Goal: Use online tool/utility: Use online tool/utility

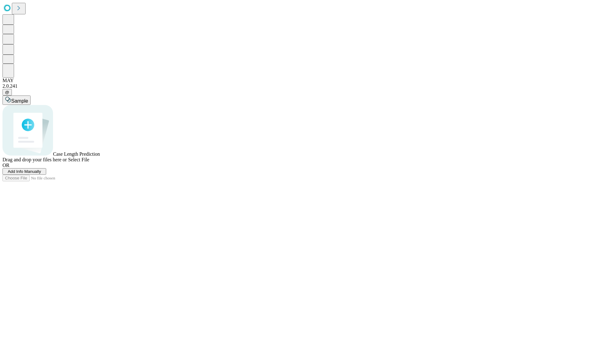
click at [41, 174] on span "Add Info Manually" at bounding box center [24, 171] width 33 height 5
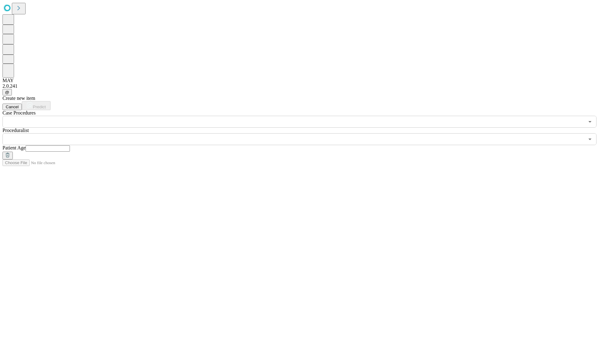
click at [70, 145] on input "text" at bounding box center [48, 148] width 44 height 6
type input "**"
click at [304, 133] on input "text" at bounding box center [293, 139] width 582 height 12
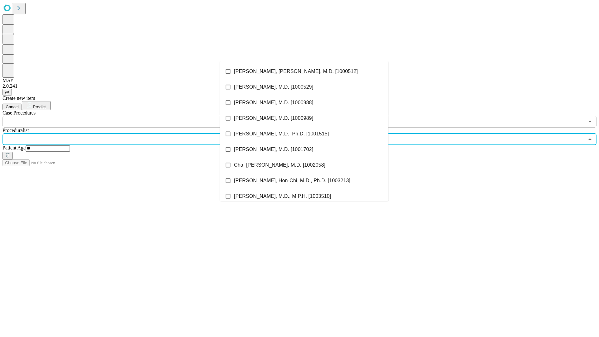
click at [304, 71] on li "[PERSON_NAME], [PERSON_NAME], M.D. [1000512]" at bounding box center [304, 72] width 168 height 16
click at [131, 116] on input "text" at bounding box center [293, 122] width 582 height 12
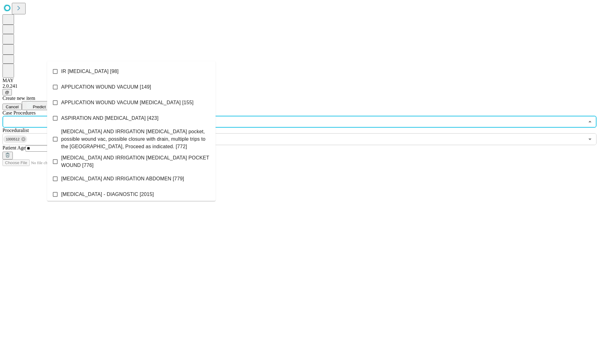
click at [131, 71] on li "IR [MEDICAL_DATA] [98]" at bounding box center [131, 72] width 168 height 16
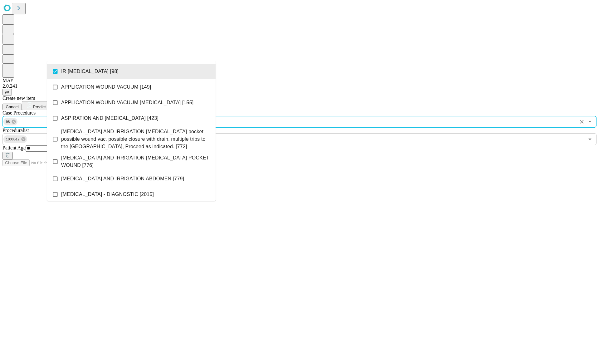
click at [46, 104] on span "Predict" at bounding box center [39, 106] width 13 height 5
